Goal: Task Accomplishment & Management: Manage account settings

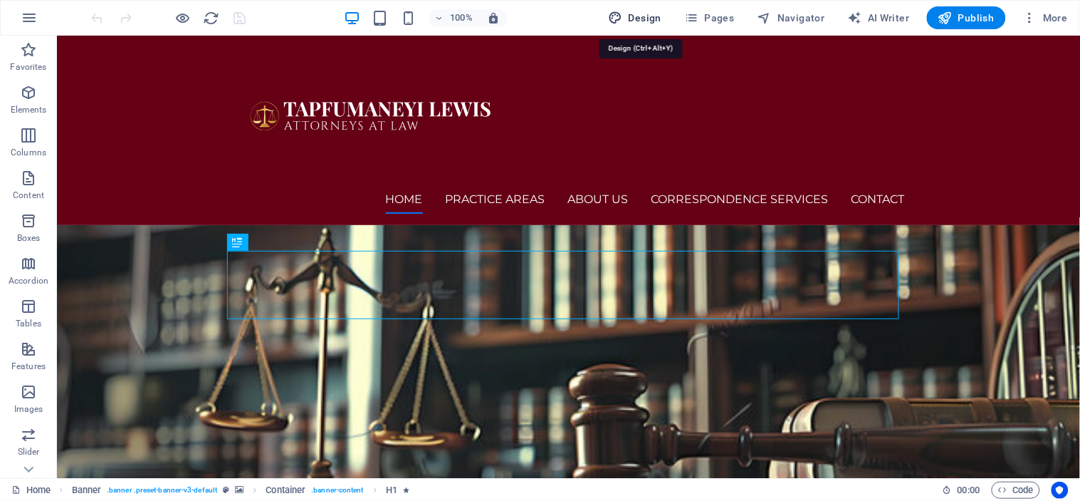
click at [651, 15] on span "Design" at bounding box center [635, 18] width 53 height 14
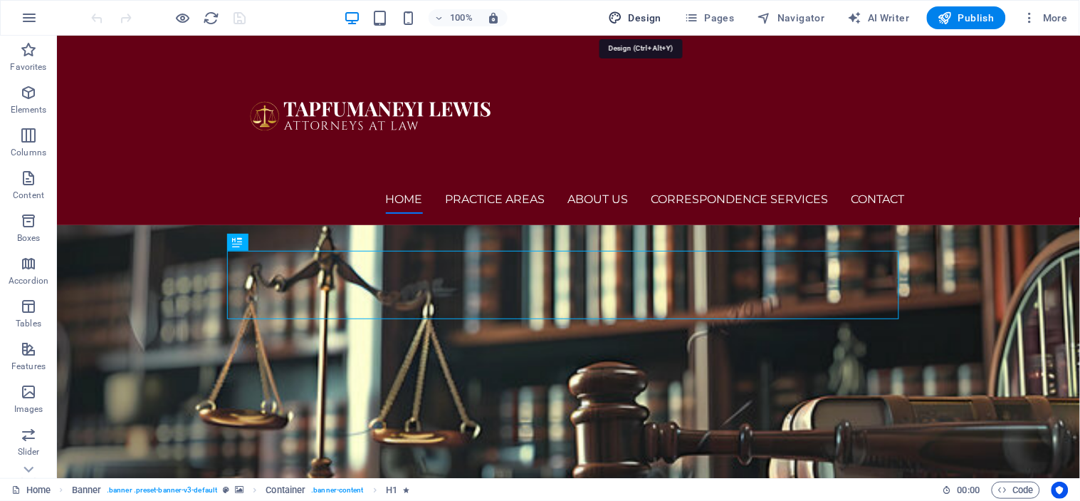
select select "px"
select select "400"
select select "px"
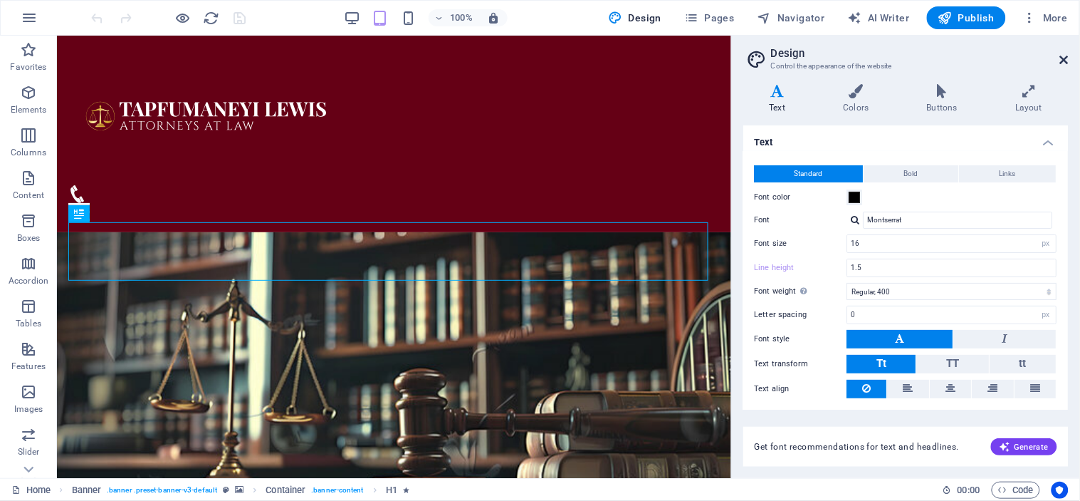
click at [972, 55] on icon at bounding box center [1064, 59] width 9 height 11
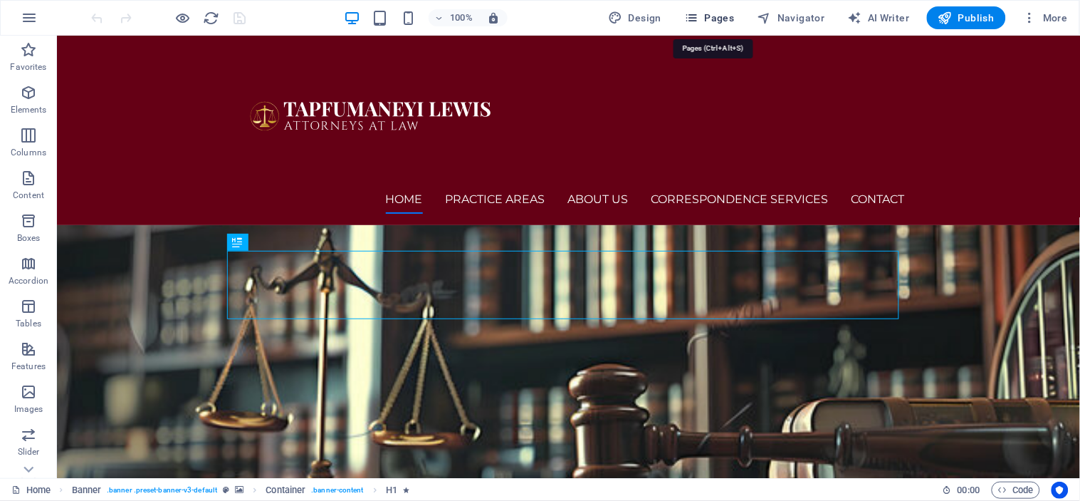
click at [724, 14] on span "Pages" at bounding box center [709, 18] width 50 height 14
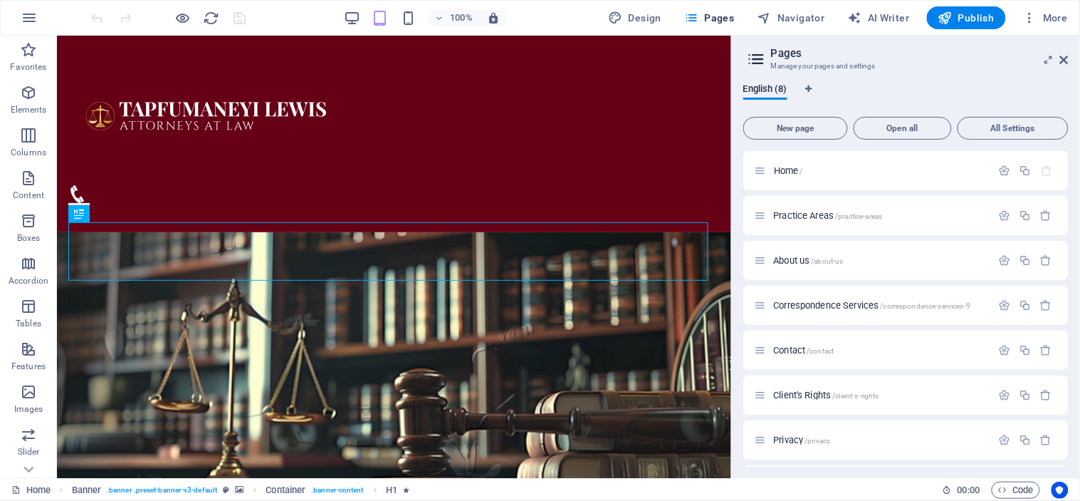
drag, startPoint x: 1070, startPoint y: 197, endPoint x: 1080, endPoint y: 343, distance: 147.0
click at [972, 343] on div "English (8) New page Open all All Settings Home / Practice Areas /practice-area…" at bounding box center [906, 275] width 348 height 405
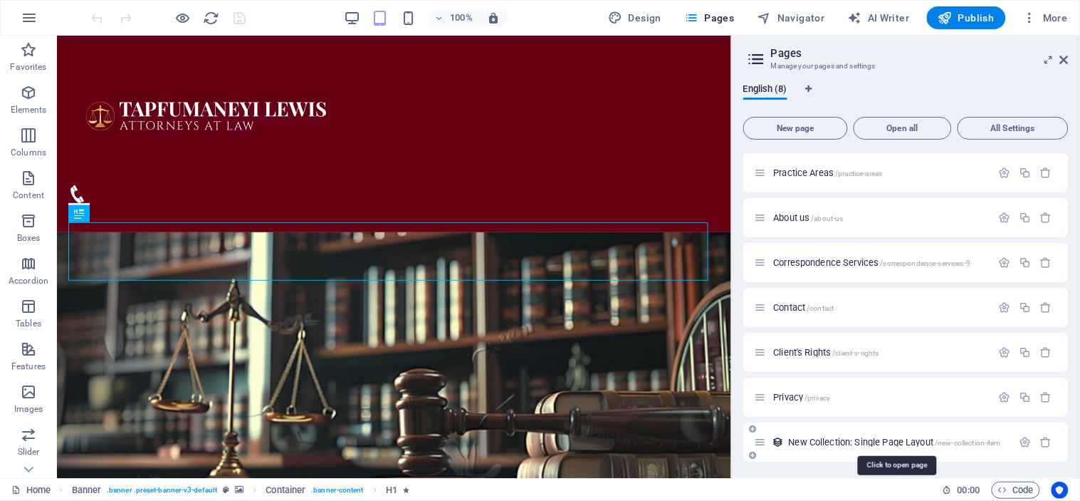
click at [860, 442] on span "New Collection: Single Page Layout /new-collection-item" at bounding box center [895, 442] width 213 height 11
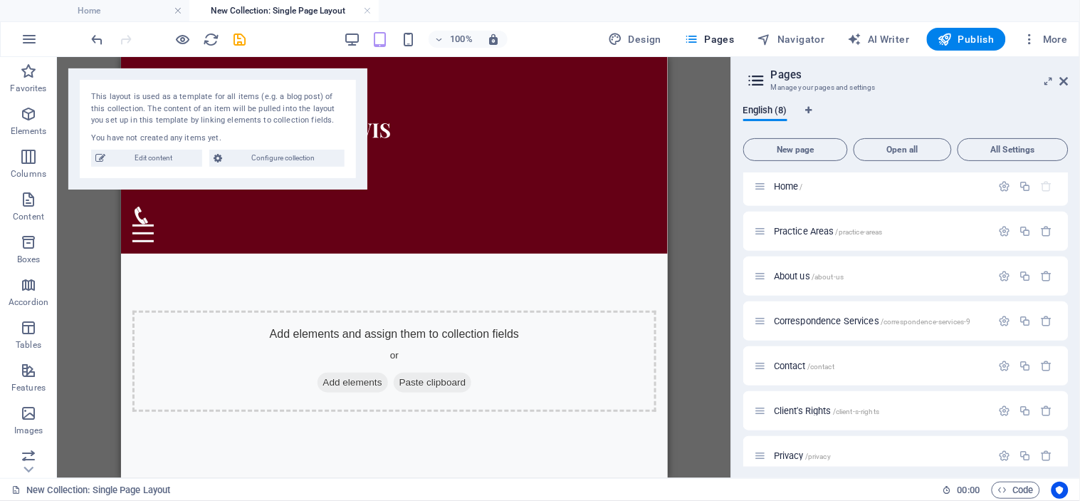
scroll to position [0, 0]
click at [702, 182] on div "Drag here to replace the existing content. Press “Ctrl” if you want to create a…" at bounding box center [394, 267] width 674 height 421
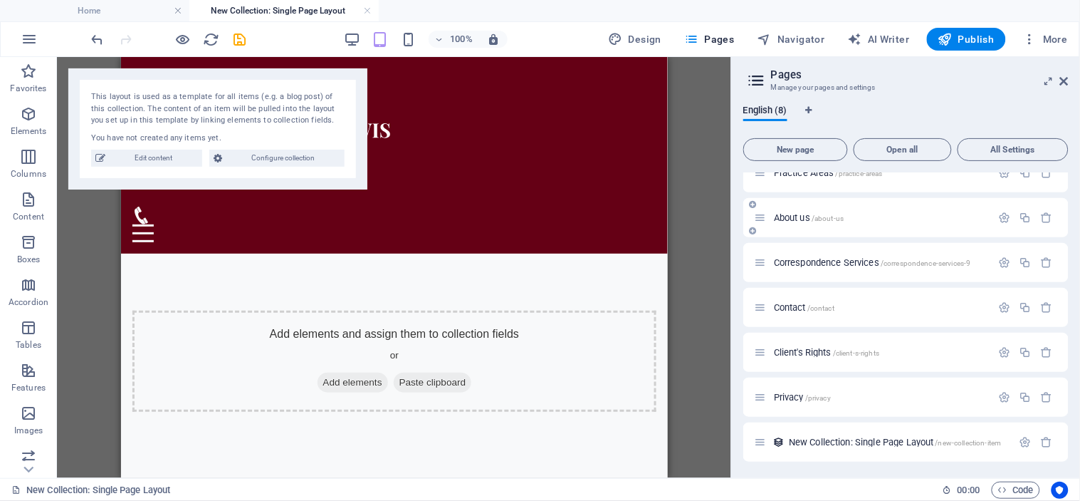
click at [905, 219] on p "About us /about-us" at bounding box center [881, 217] width 214 height 9
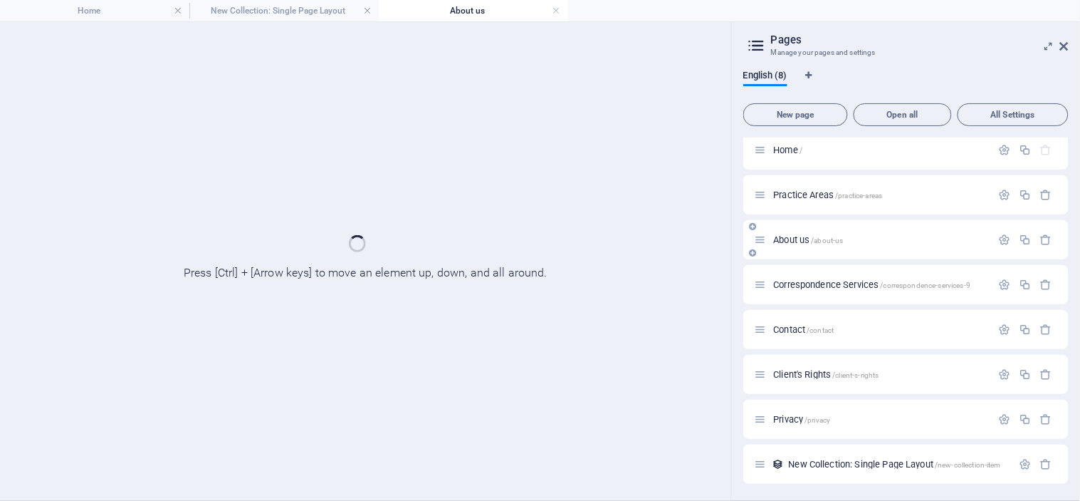
scroll to position [6, 0]
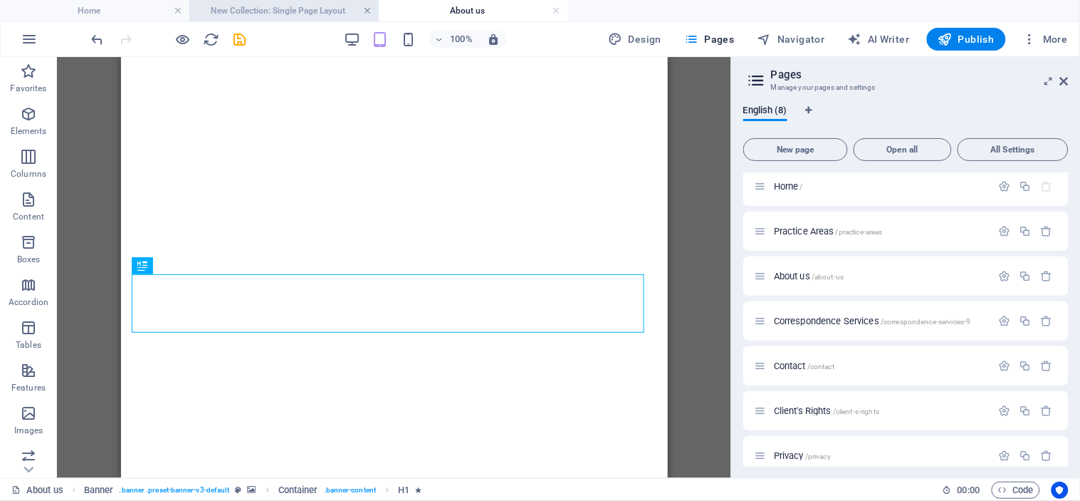
click at [365, 10] on link at bounding box center [367, 11] width 9 height 14
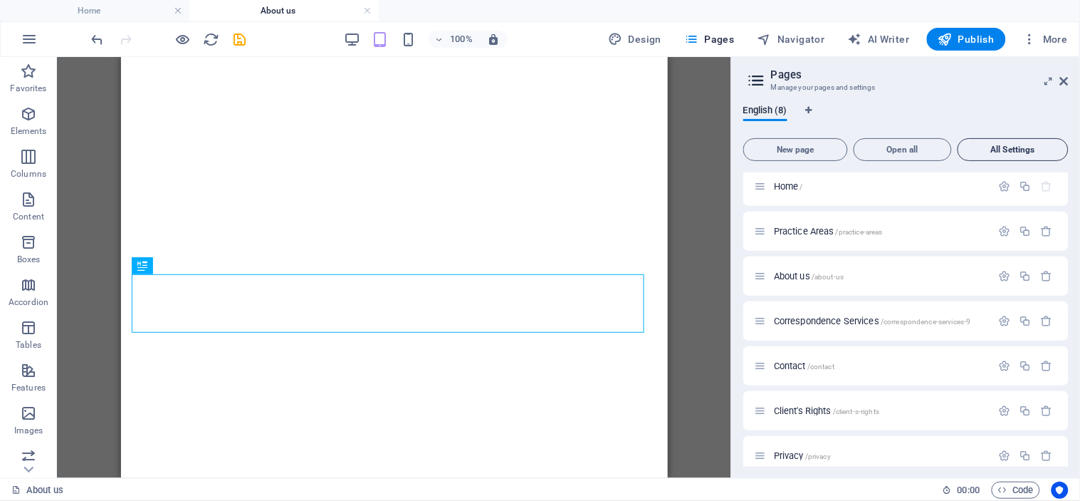
click at [972, 151] on span "All Settings" at bounding box center [1013, 149] width 98 height 9
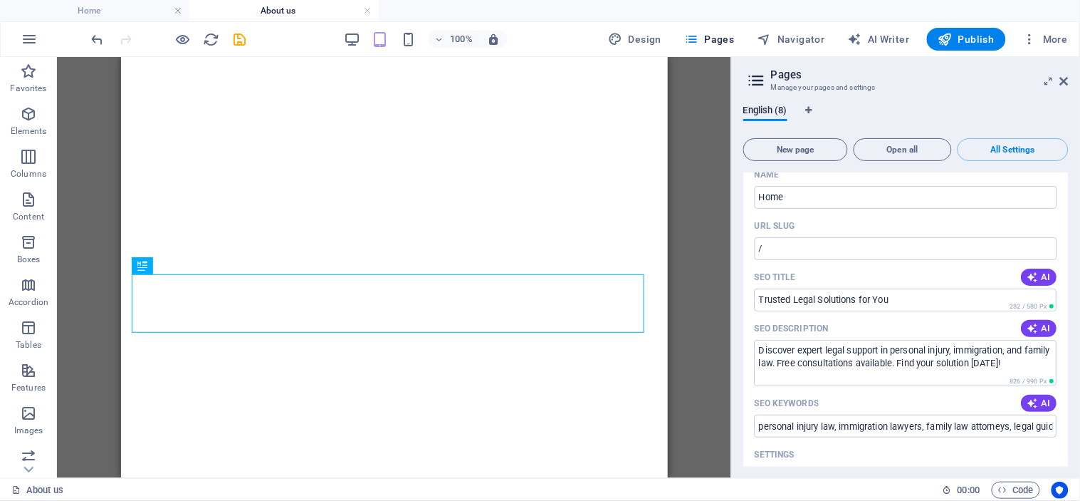
scroll to position [0, 0]
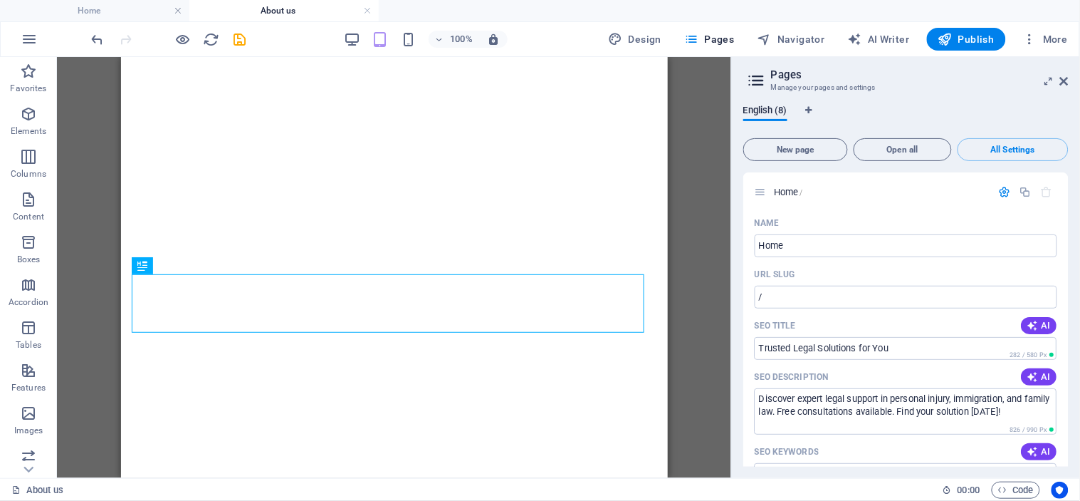
drag, startPoint x: 1070, startPoint y: 180, endPoint x: 1070, endPoint y: 209, distance: 29.2
click at [972, 209] on div "English (8) New page Open all All Settings Home / Name Home ​ URL SLUG / ​ SEO …" at bounding box center [906, 286] width 348 height 384
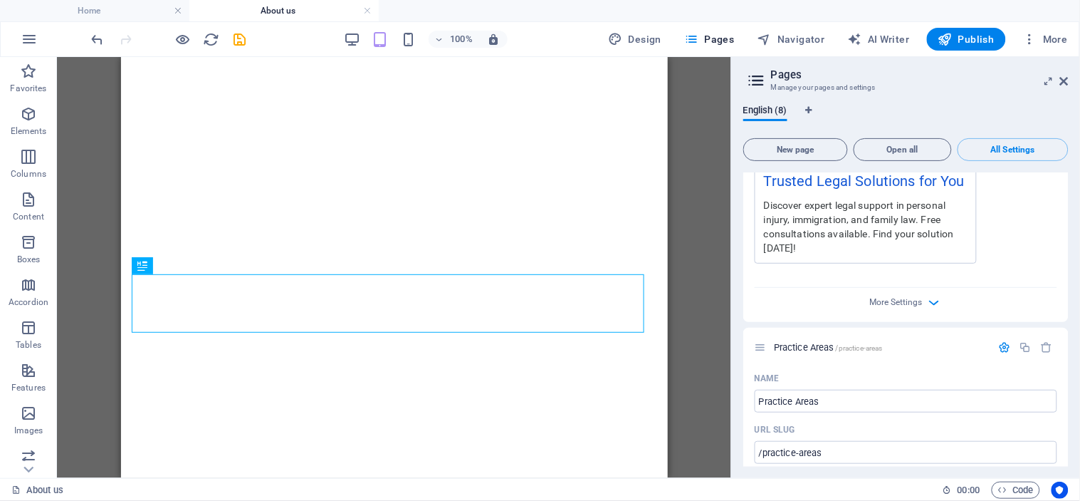
scroll to position [474, 0]
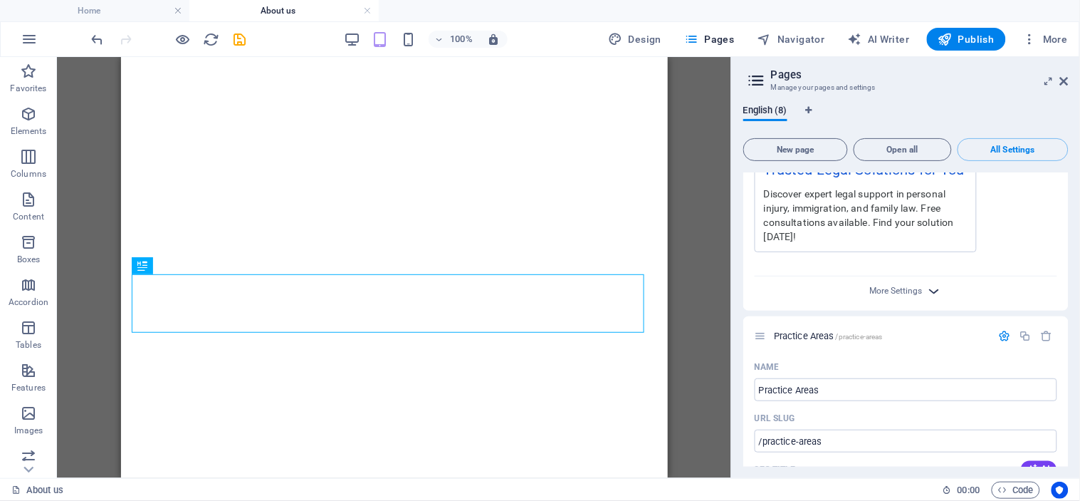
click at [933, 292] on icon "button" at bounding box center [935, 291] width 16 height 16
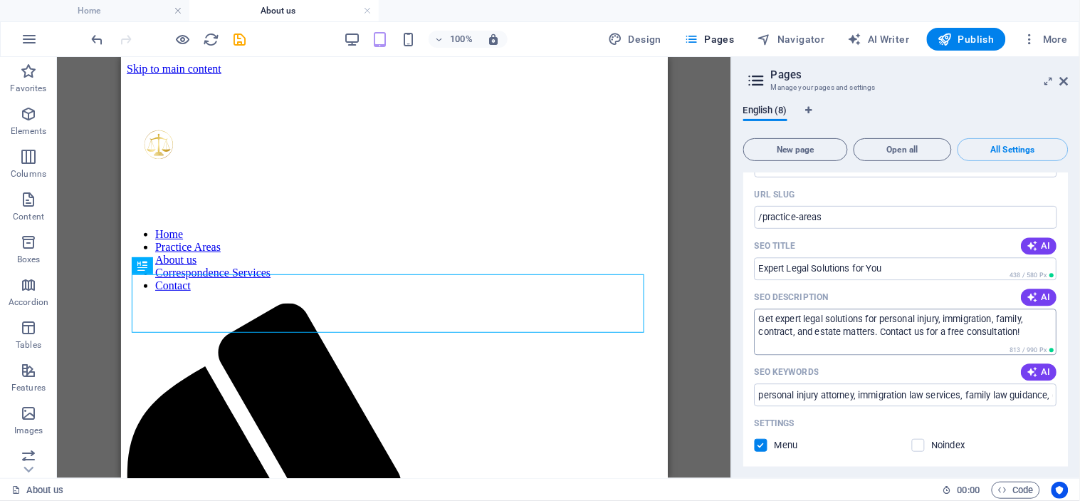
scroll to position [0, 0]
click at [969, 330] on textarea "Get expert legal solutions for personal injury, immigration, family, contract, …" at bounding box center [906, 331] width 303 height 46
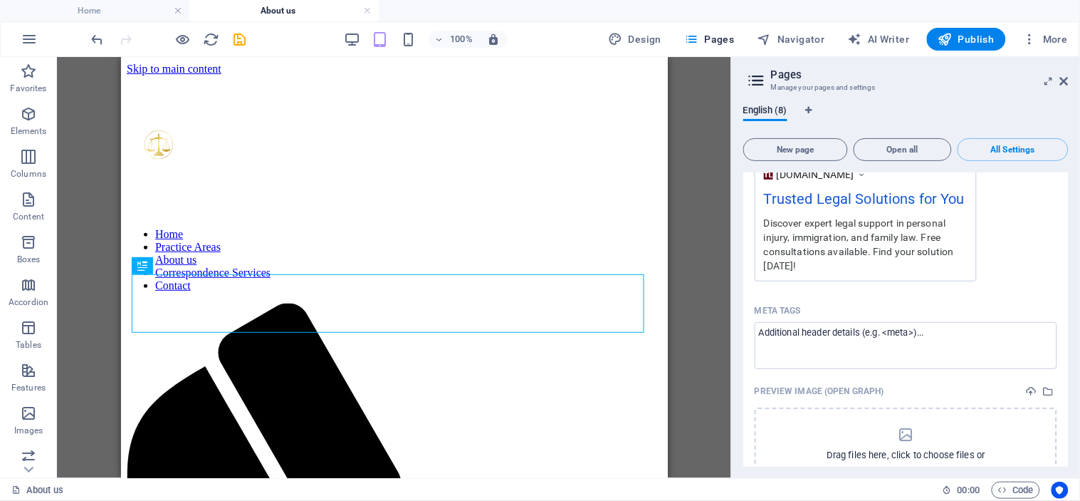
scroll to position [432, 0]
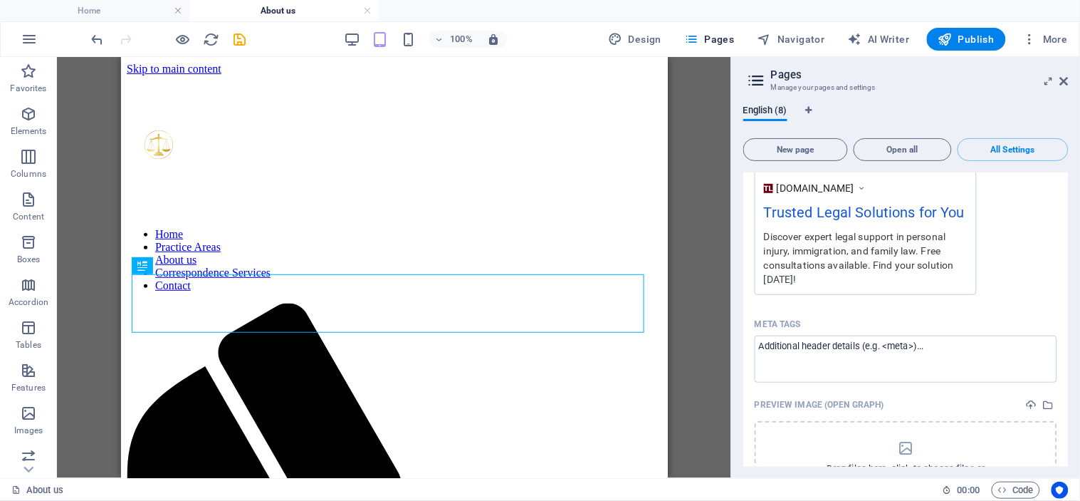
type textarea "Get expert legal solutions for personal injury, immigration, family, contract, …"
click at [872, 265] on div "Discover expert legal support in personal injury, immigration, and family law. …" at bounding box center [866, 258] width 204 height 58
click at [867, 265] on div "Discover expert legal support in personal injury, immigration, and family law. …" at bounding box center [866, 258] width 204 height 58
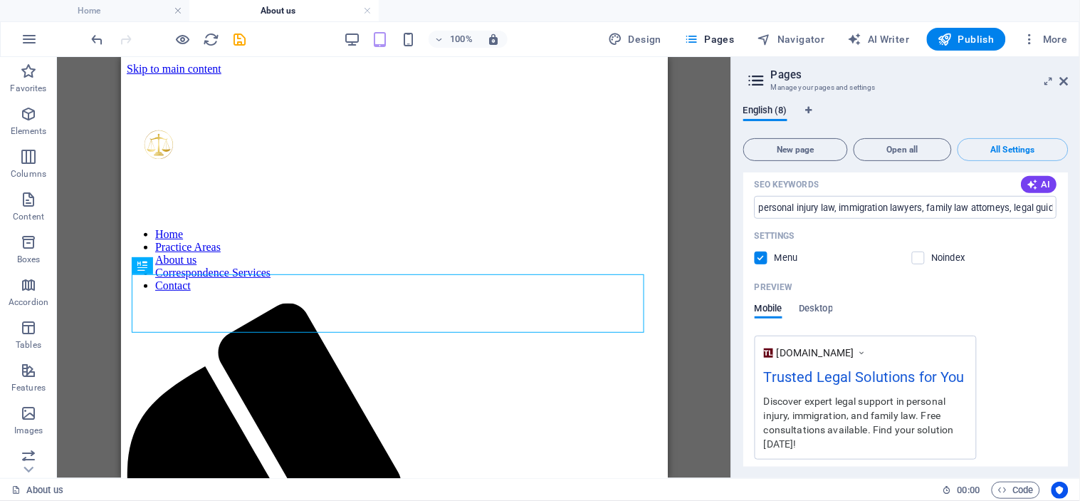
scroll to position [216, 0]
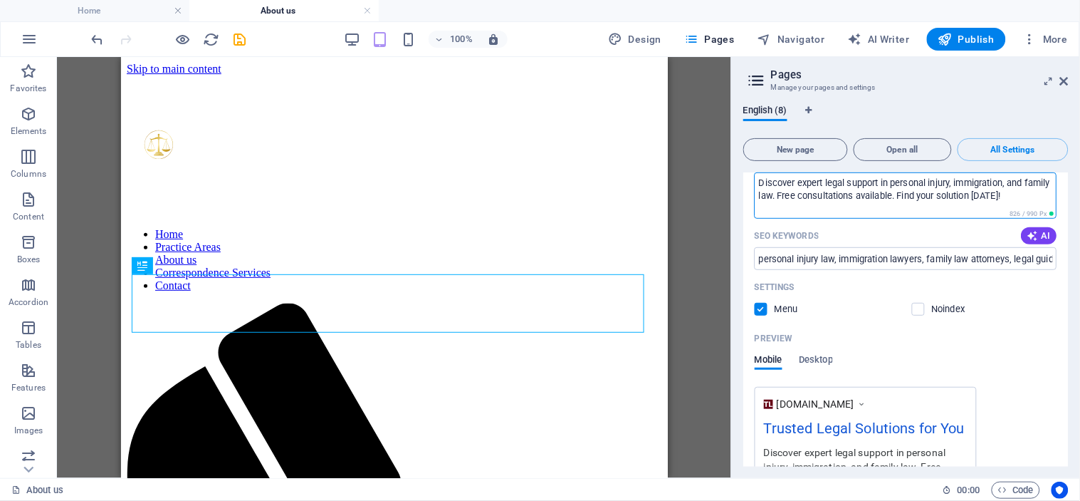
drag, startPoint x: 929, startPoint y: 194, endPoint x: 808, endPoint y: 194, distance: 121.1
click at [808, 194] on textarea "Discover expert legal support in personal injury, immigration, and family law. …" at bounding box center [906, 195] width 303 height 46
type textarea "Discover expert legal support in personal injury, immigration, and family law. …"
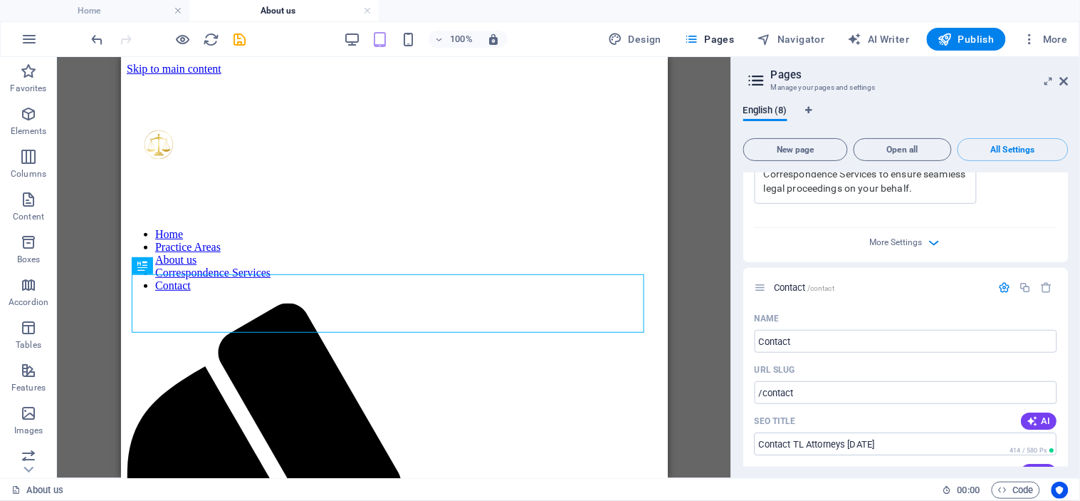
scroll to position [2092, 0]
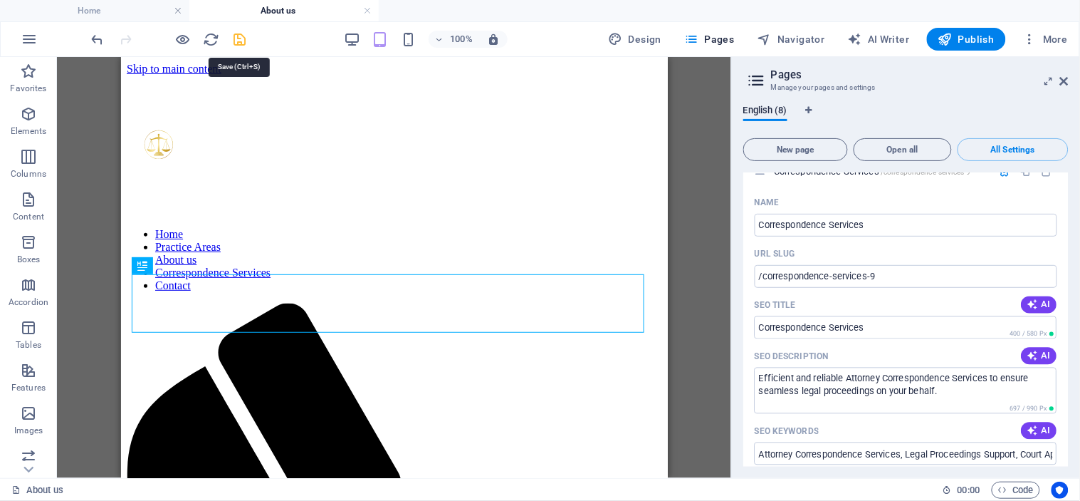
click at [238, 31] on icon "save" at bounding box center [240, 39] width 16 height 16
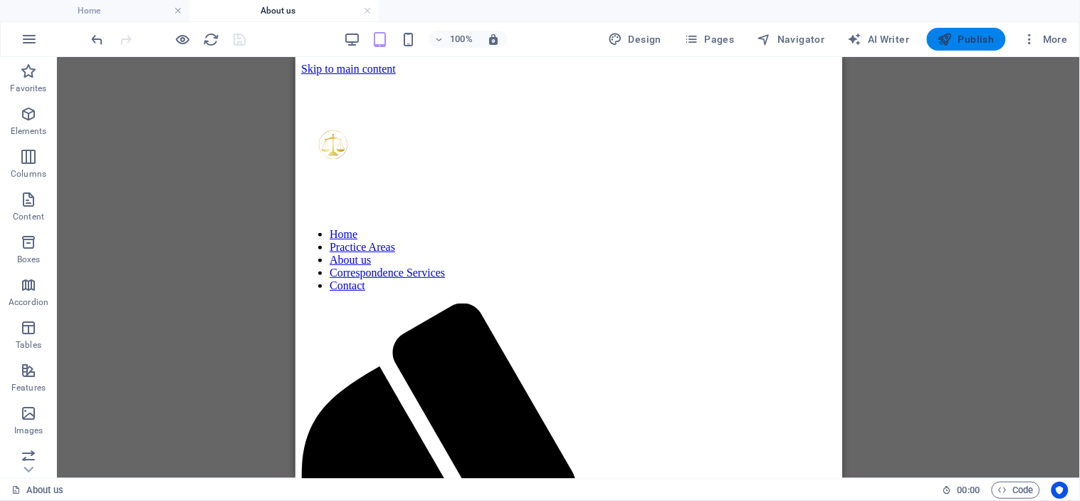
click at [972, 40] on span "Publish" at bounding box center [967, 39] width 56 height 14
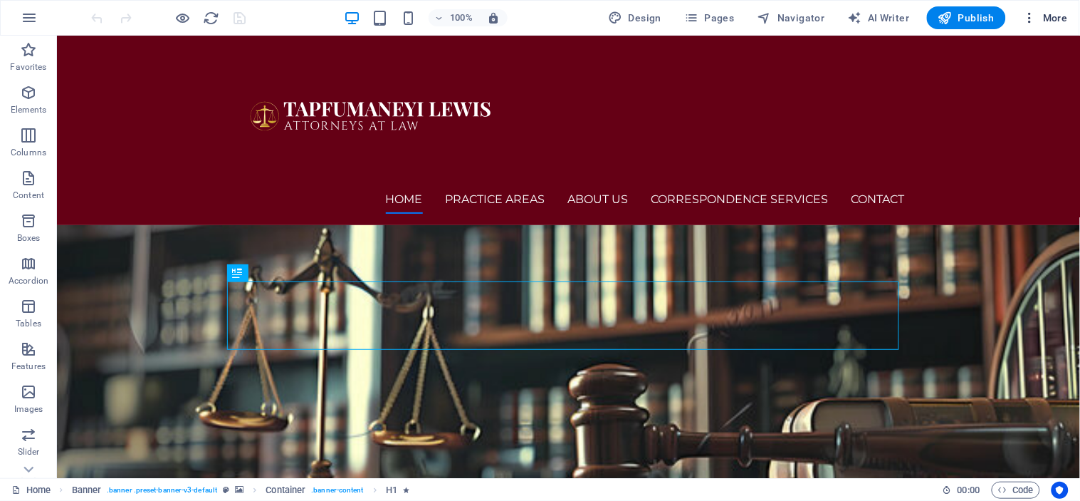
click at [1051, 17] on span "More" at bounding box center [1045, 18] width 45 height 14
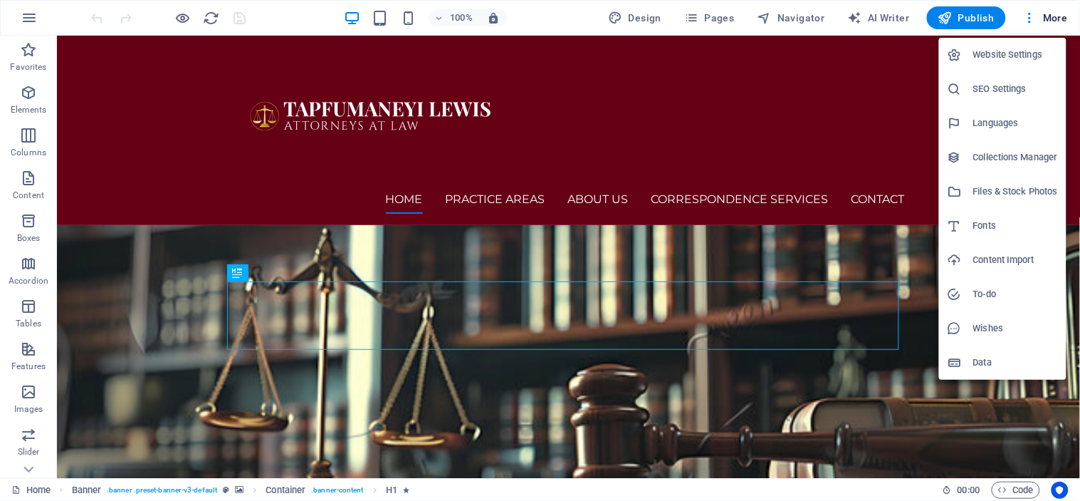
click at [987, 331] on h6 "Wishes" at bounding box center [1016, 328] width 85 height 17
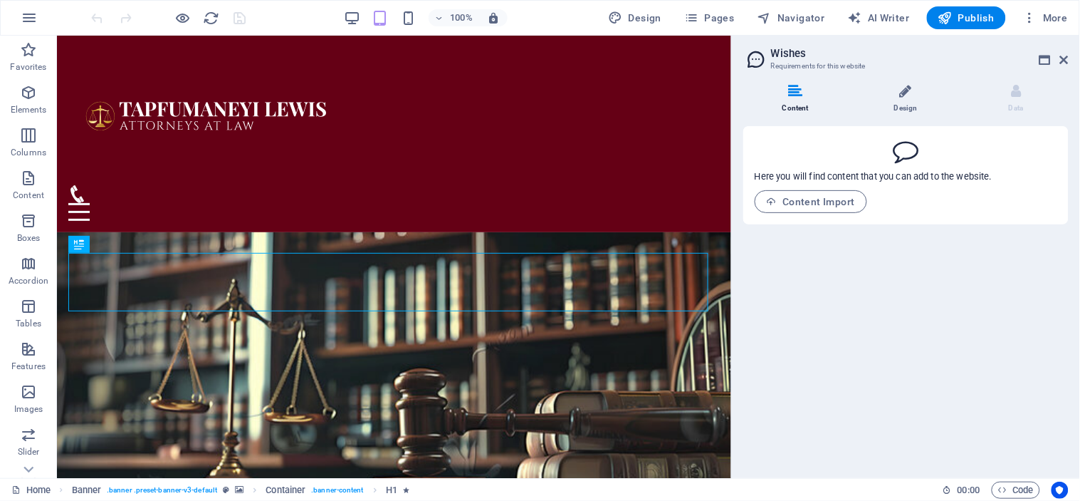
click at [909, 96] on icon at bounding box center [906, 91] width 12 height 14
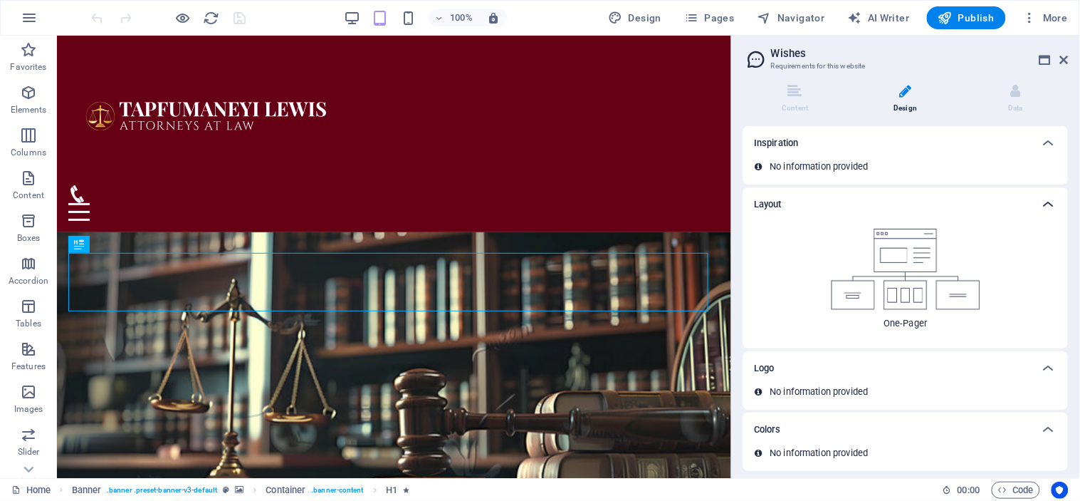
click at [1048, 204] on icon at bounding box center [1048, 204] width 17 height 17
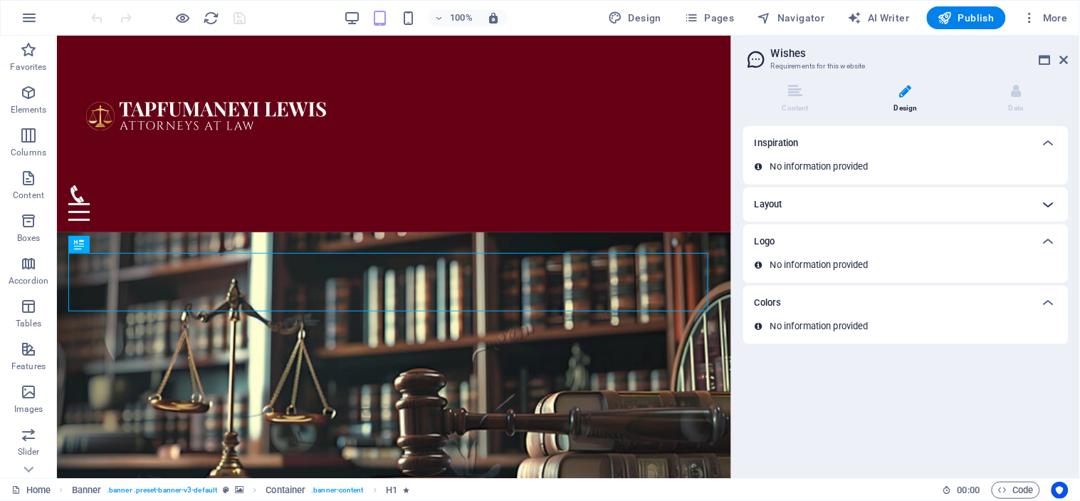
click at [1048, 204] on icon at bounding box center [1048, 204] width 17 height 17
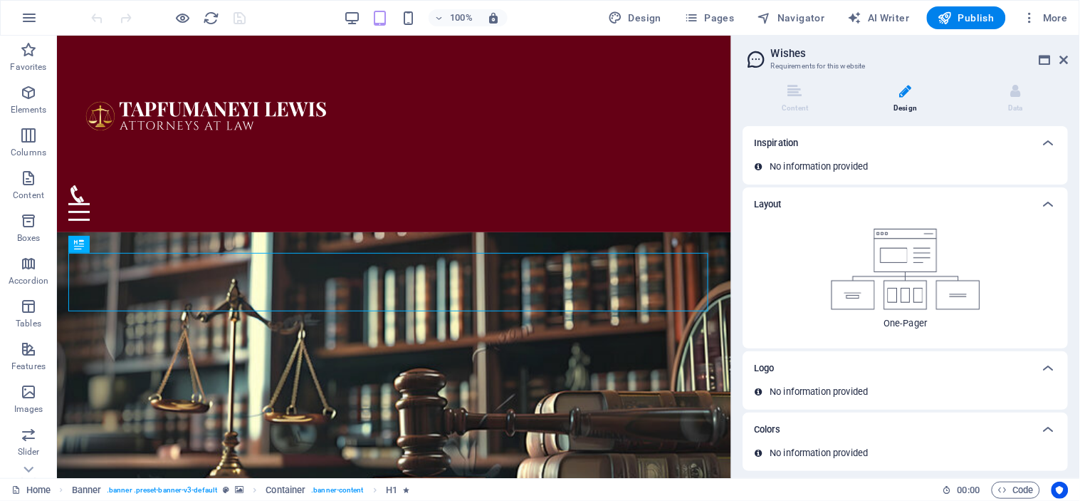
click at [1016, 82] on div "Content Design Data Here you will find content that you can add to the website.…" at bounding box center [906, 275] width 348 height 405
click at [1016, 94] on icon at bounding box center [1016, 91] width 10 height 14
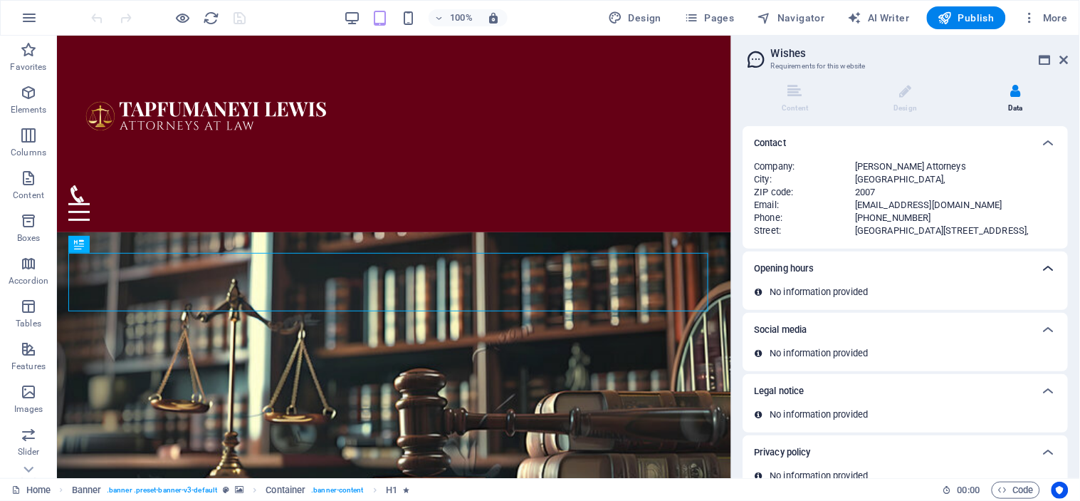
click at [1050, 272] on icon at bounding box center [1048, 268] width 17 height 17
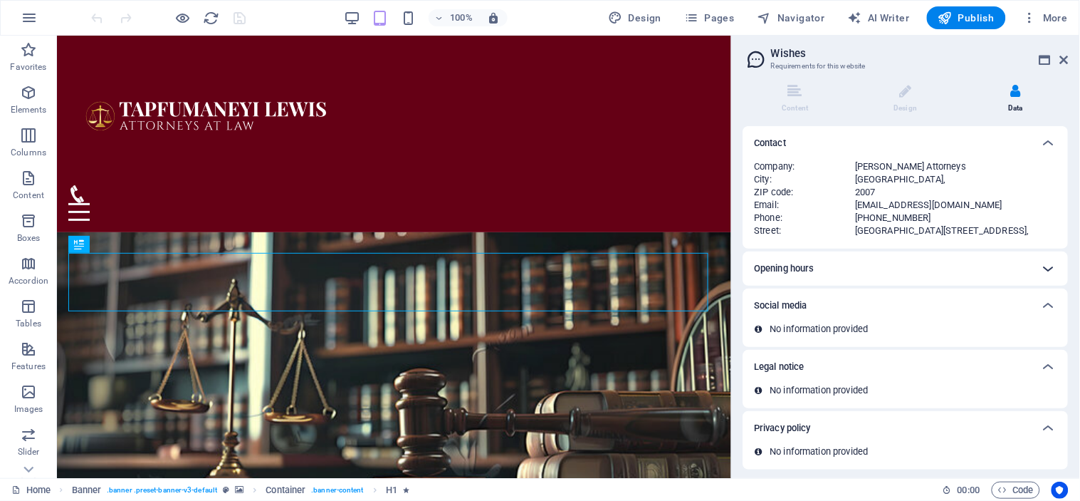
click at [1050, 272] on icon at bounding box center [1048, 268] width 17 height 17
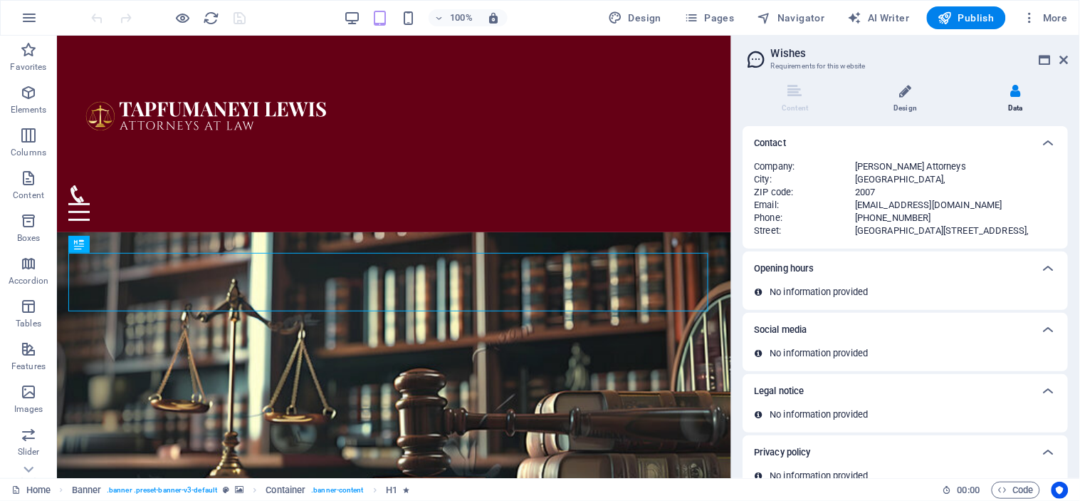
click at [907, 108] on li "Design" at bounding box center [909, 99] width 110 height 31
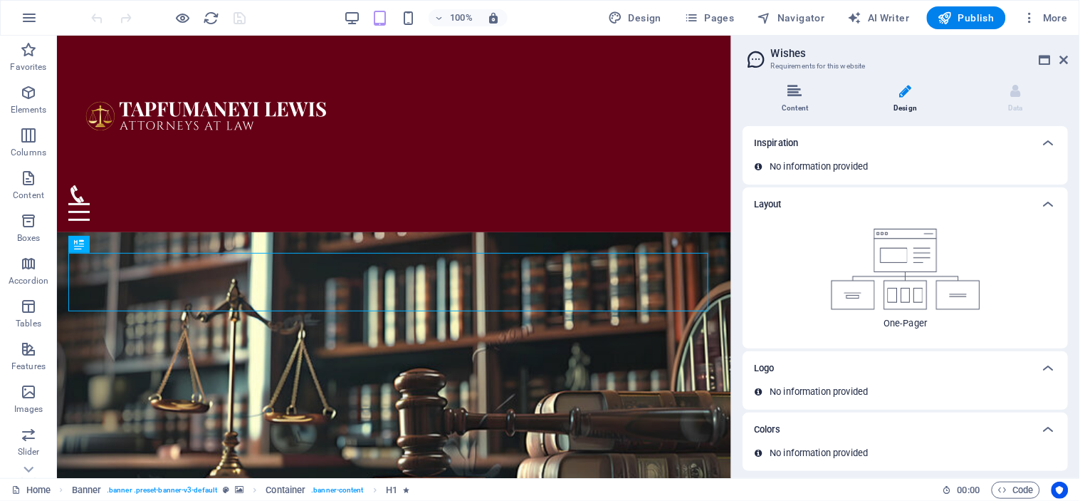
click at [800, 94] on icon at bounding box center [795, 91] width 14 height 14
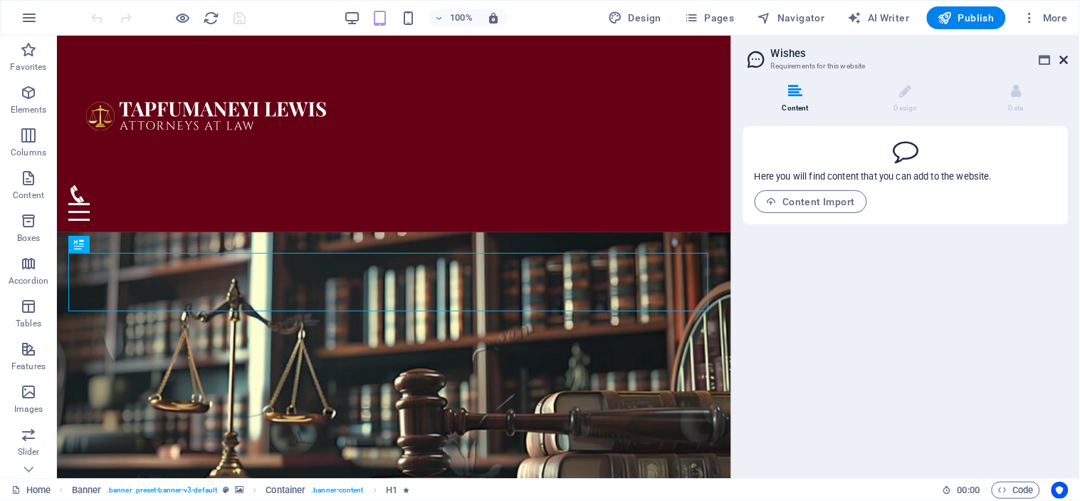
click at [1065, 55] on icon at bounding box center [1064, 59] width 9 height 11
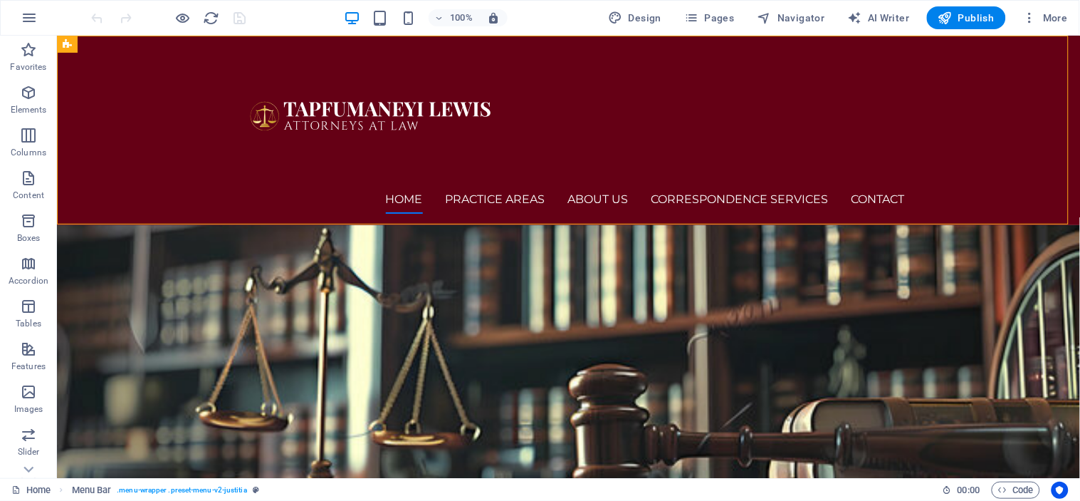
drag, startPoint x: 1065, startPoint y: 160, endPoint x: 1068, endPoint y: 119, distance: 40.7
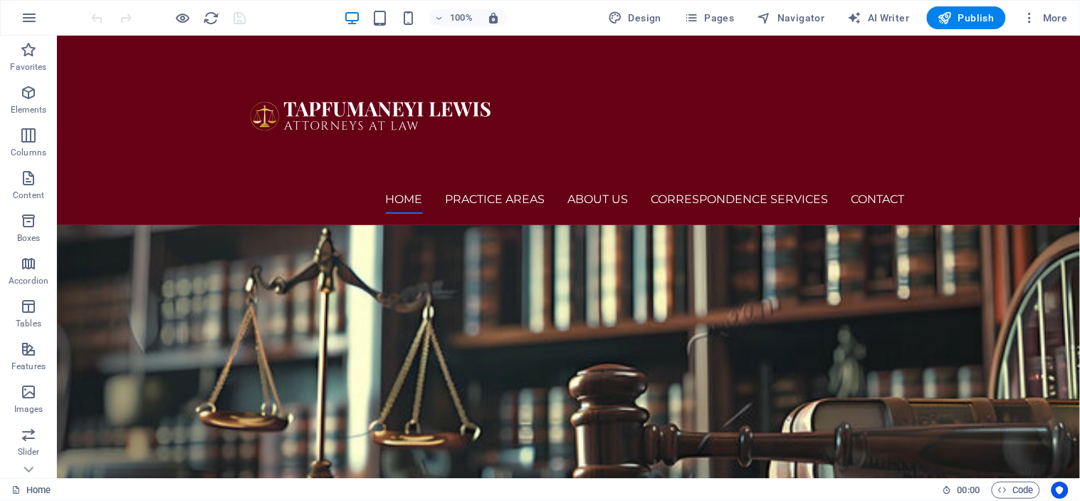
click at [565, 23] on div "100% Design Pages Navigator AI Writer Publish More" at bounding box center [581, 17] width 985 height 23
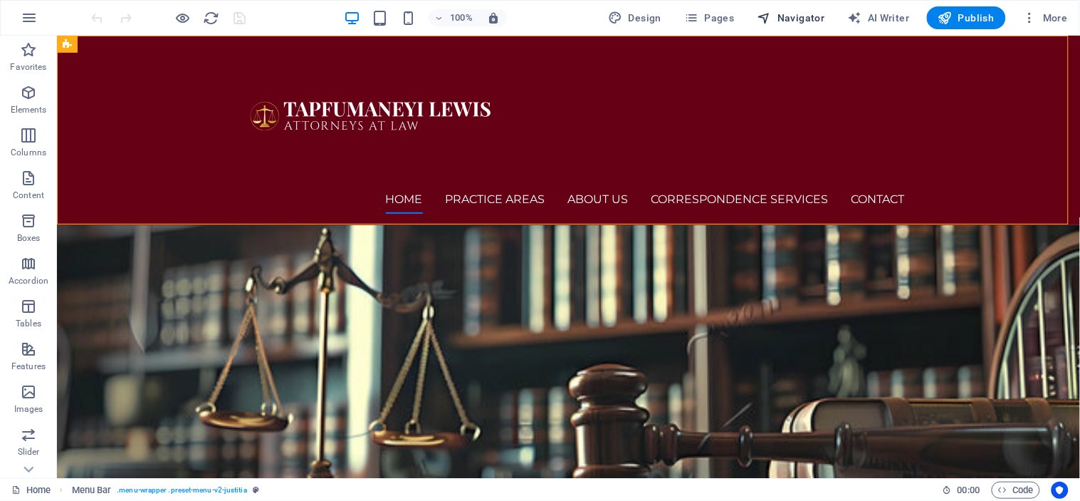
click at [796, 19] on span "Navigator" at bounding box center [792, 18] width 68 height 14
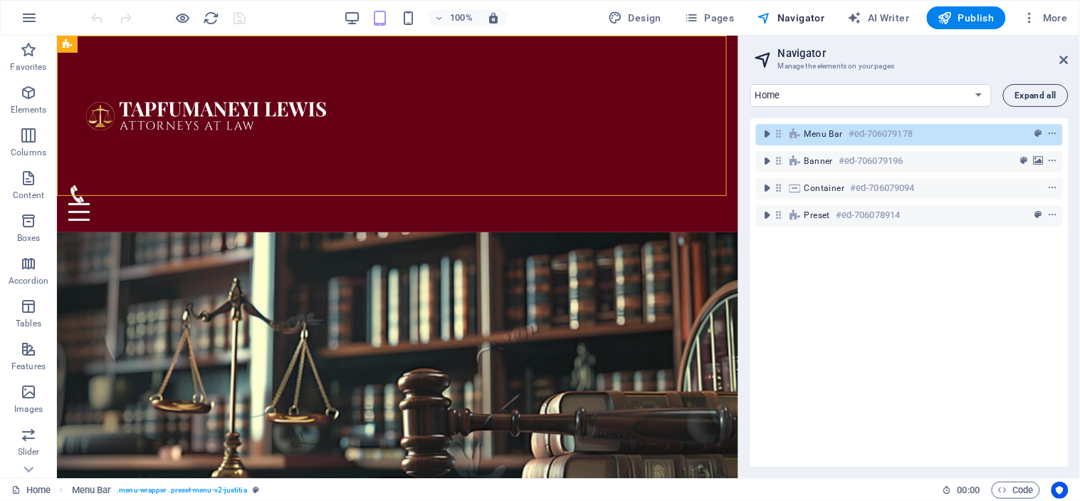
click at [1055, 96] on span "Expand all" at bounding box center [1036, 95] width 41 height 9
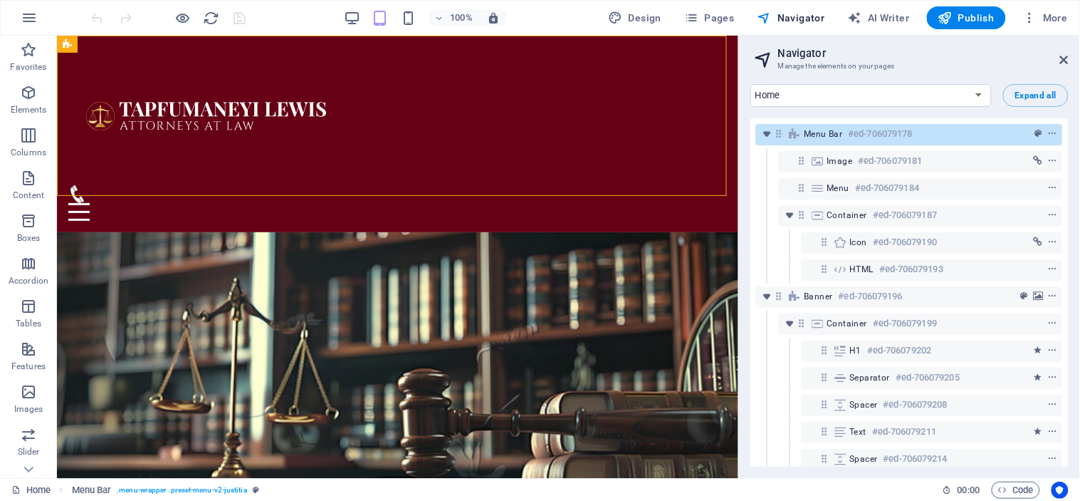
drag, startPoint x: 1070, startPoint y: 148, endPoint x: 1079, endPoint y: 209, distance: 61.8
click at [1079, 209] on div "Home Practice Areas About us Correspondence Services Contact Client's Rights Pr…" at bounding box center [909, 275] width 341 height 405
click at [887, 15] on span "AI Writer" at bounding box center [879, 18] width 62 height 14
select select "English"
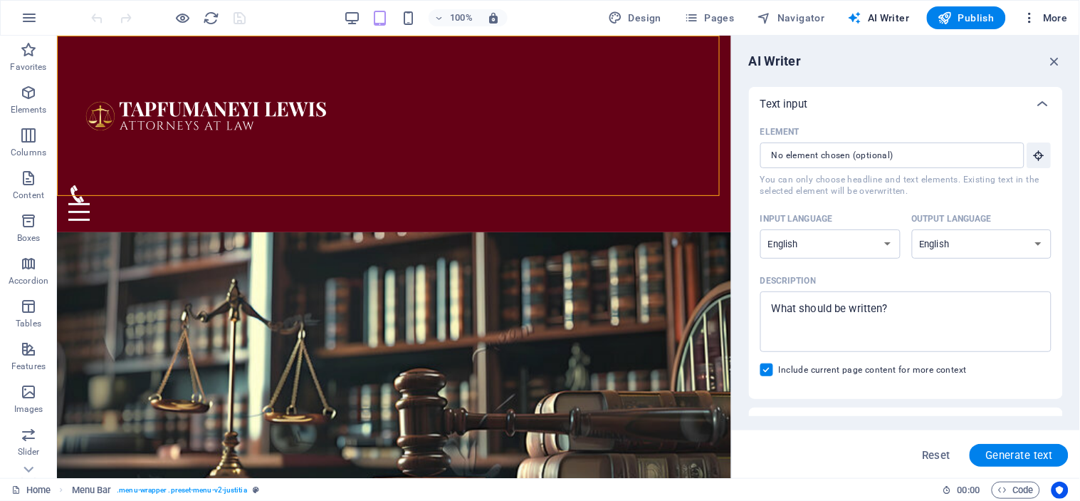
click at [1034, 18] on icon "button" at bounding box center [1030, 18] width 14 height 14
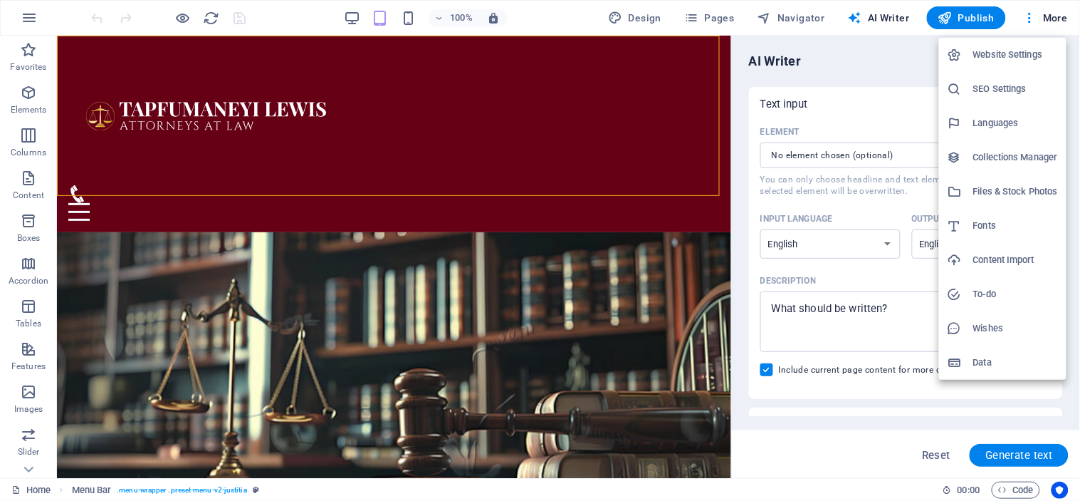
click at [999, 188] on h6 "Files & Stock Photos" at bounding box center [1016, 191] width 85 height 17
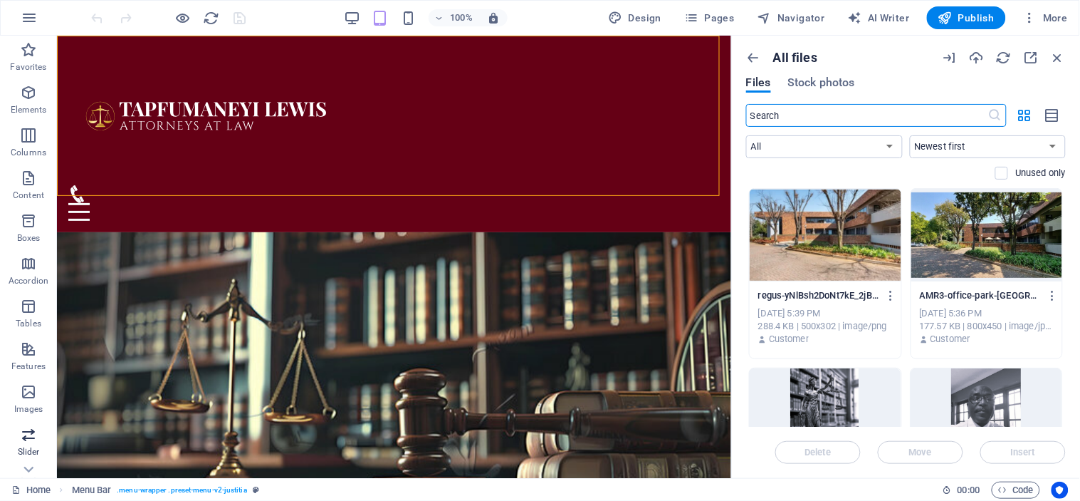
click at [29, 436] on icon "button" at bounding box center [28, 434] width 17 height 17
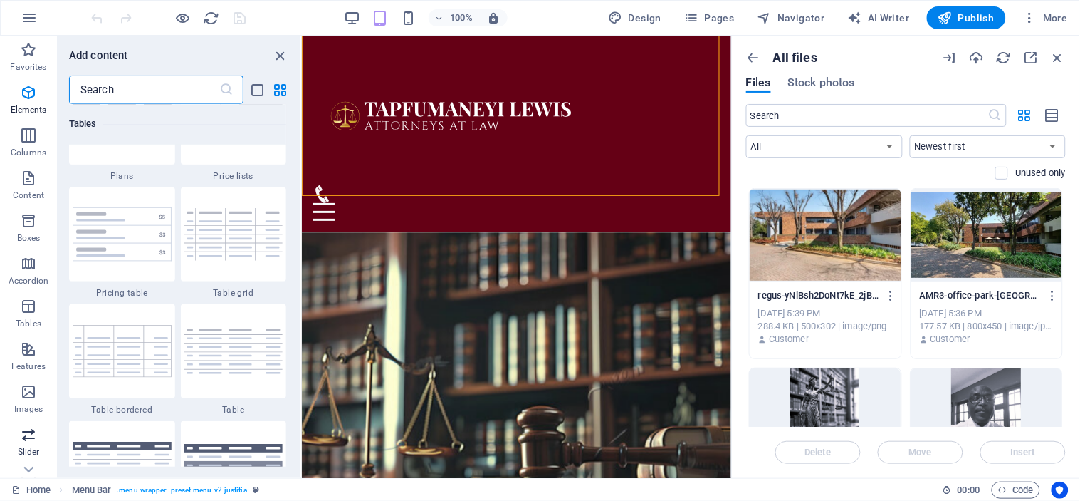
scroll to position [8073, 0]
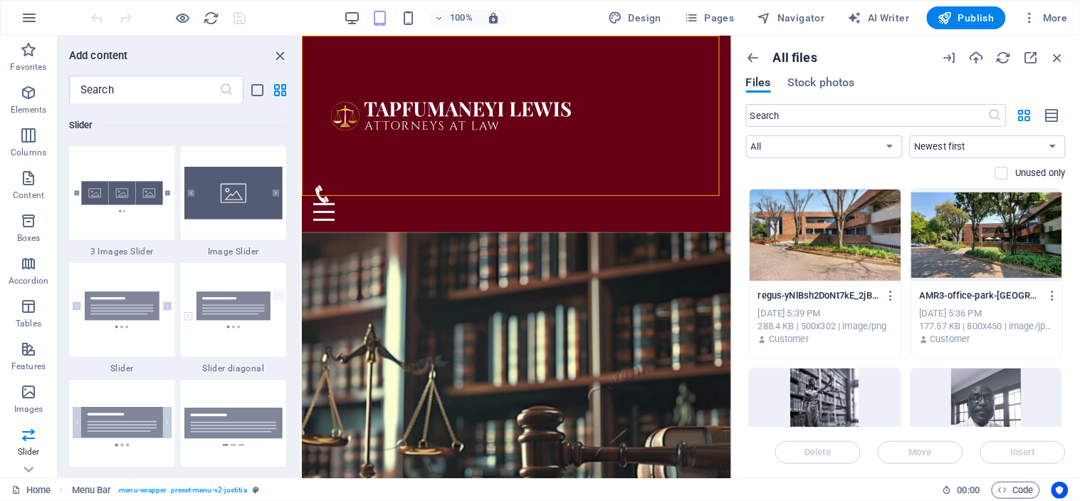
drag, startPoint x: 297, startPoint y: 317, endPoint x: 296, endPoint y: 348, distance: 30.6
click at [296, 348] on div "Favorites 1 Star Headline 1 Star Container Elements 1 Star Headline 1 Star Text…" at bounding box center [179, 285] width 243 height 363
drag, startPoint x: 297, startPoint y: 316, endPoint x: 293, endPoint y: 362, distance: 45.8
click at [293, 362] on div "Favorites 1 Star Headline 1 Star Container Elements 1 Star Headline 1 Star Text…" at bounding box center [179, 285] width 243 height 363
drag, startPoint x: 237, startPoint y: 373, endPoint x: 244, endPoint y: 425, distance: 52.5
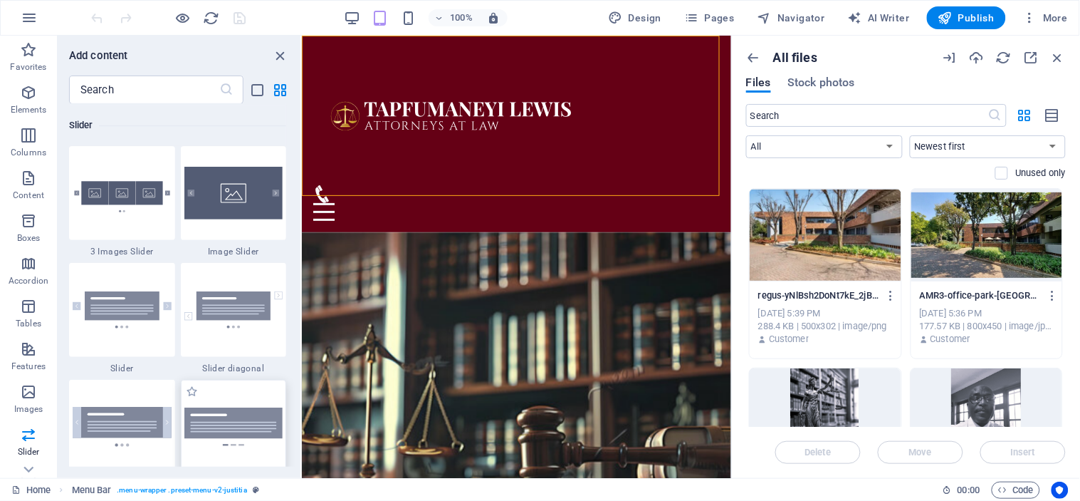
click at [244, 425] on div "1 Star 3 Images Slider 1 Star Image Slider 1 Star Slider 1 Star Slider diagonal…" at bounding box center [177, 376] width 217 height 461
click at [176, 365] on div "1 Star 3 Images Slider 1 Star Image Slider 1 Star Slider 1 Star Slider diagonal…" at bounding box center [177, 376] width 217 height 461
click at [283, 56] on icon "close panel" at bounding box center [281, 56] width 16 height 16
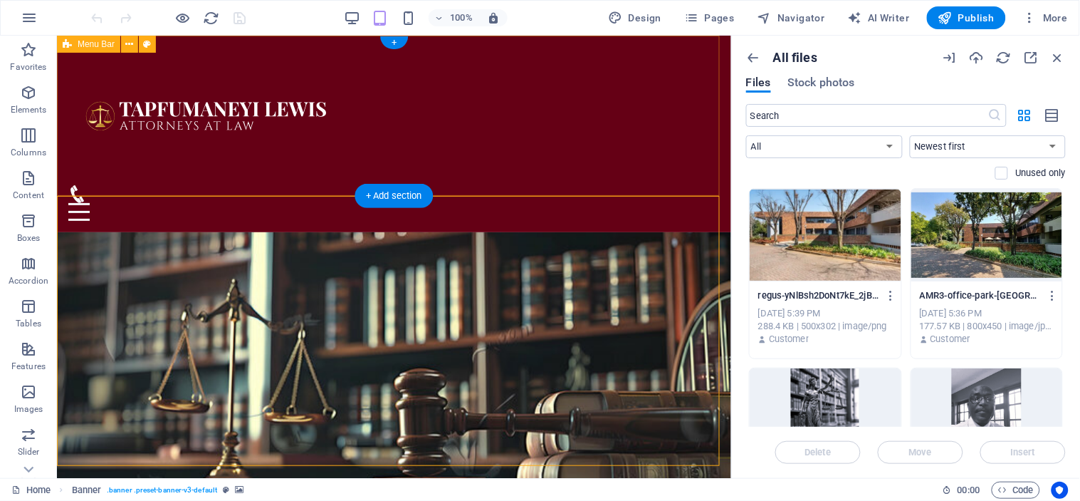
click at [411, 100] on div "Home Practice Areas About us Correspondence Services Contact" at bounding box center [393, 133] width 674 height 197
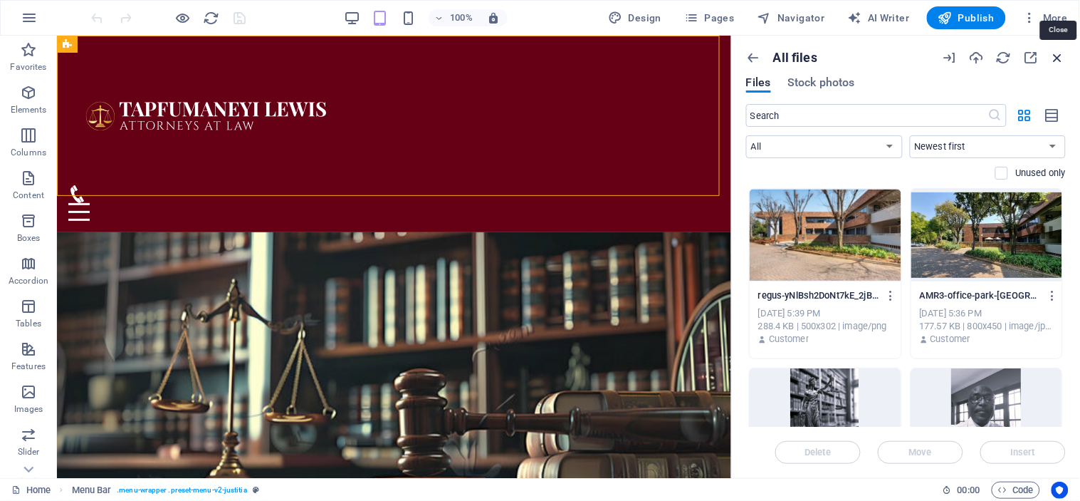
click at [1058, 56] on icon "button" at bounding box center [1058, 58] width 16 height 16
